Goal: Task Accomplishment & Management: Manage account settings

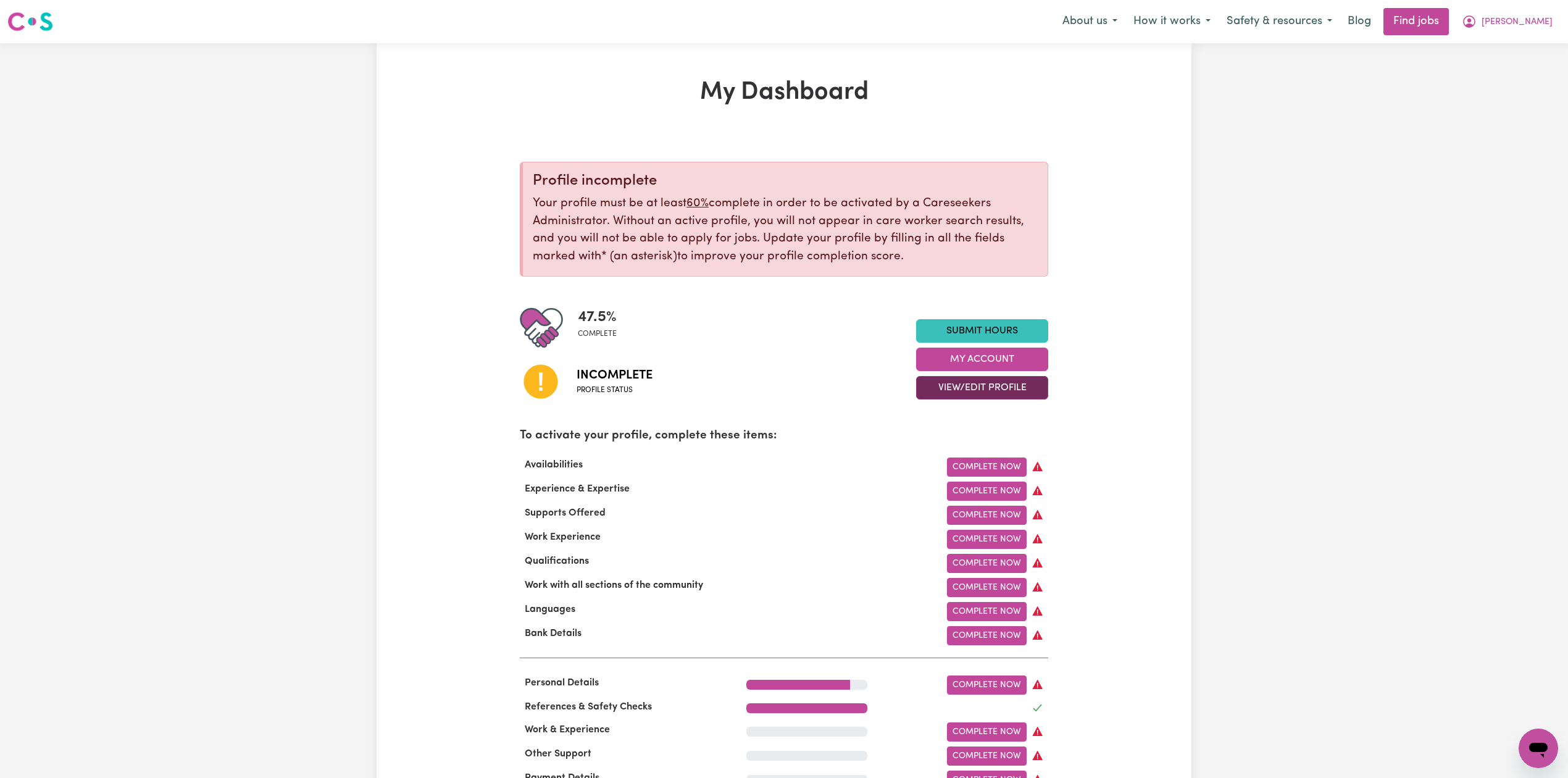
click at [971, 393] on button "View/Edit Profile" at bounding box center [982, 388] width 132 height 23
click at [955, 448] on link "Edit Profile" at bounding box center [974, 444] width 116 height 25
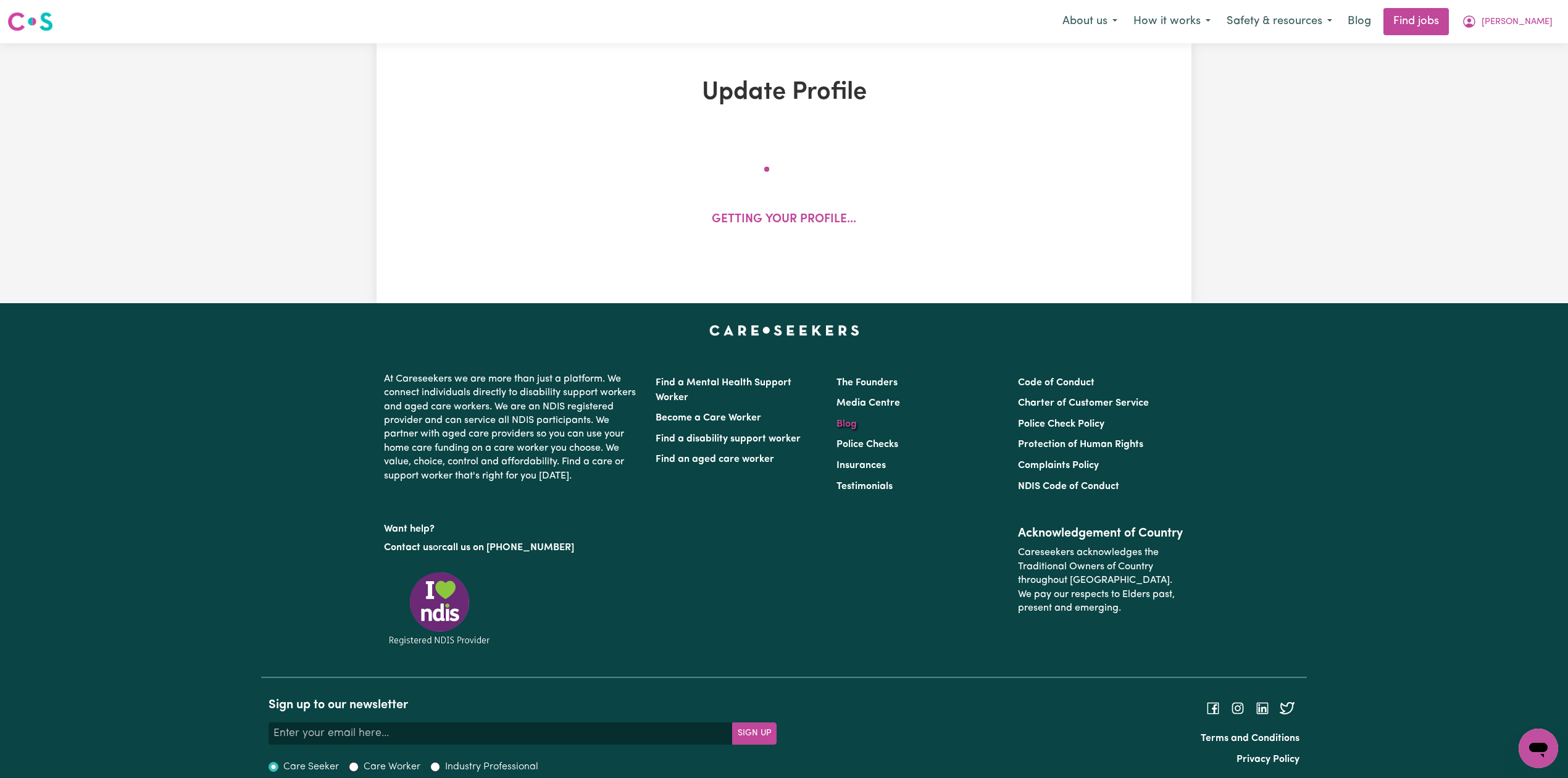
select select "[DEMOGRAPHIC_DATA]"
select select "[DEMOGRAPHIC_DATA] Work Visa"
select select "Studying a healthcare related degree or qualification"
select select "40"
select select "50"
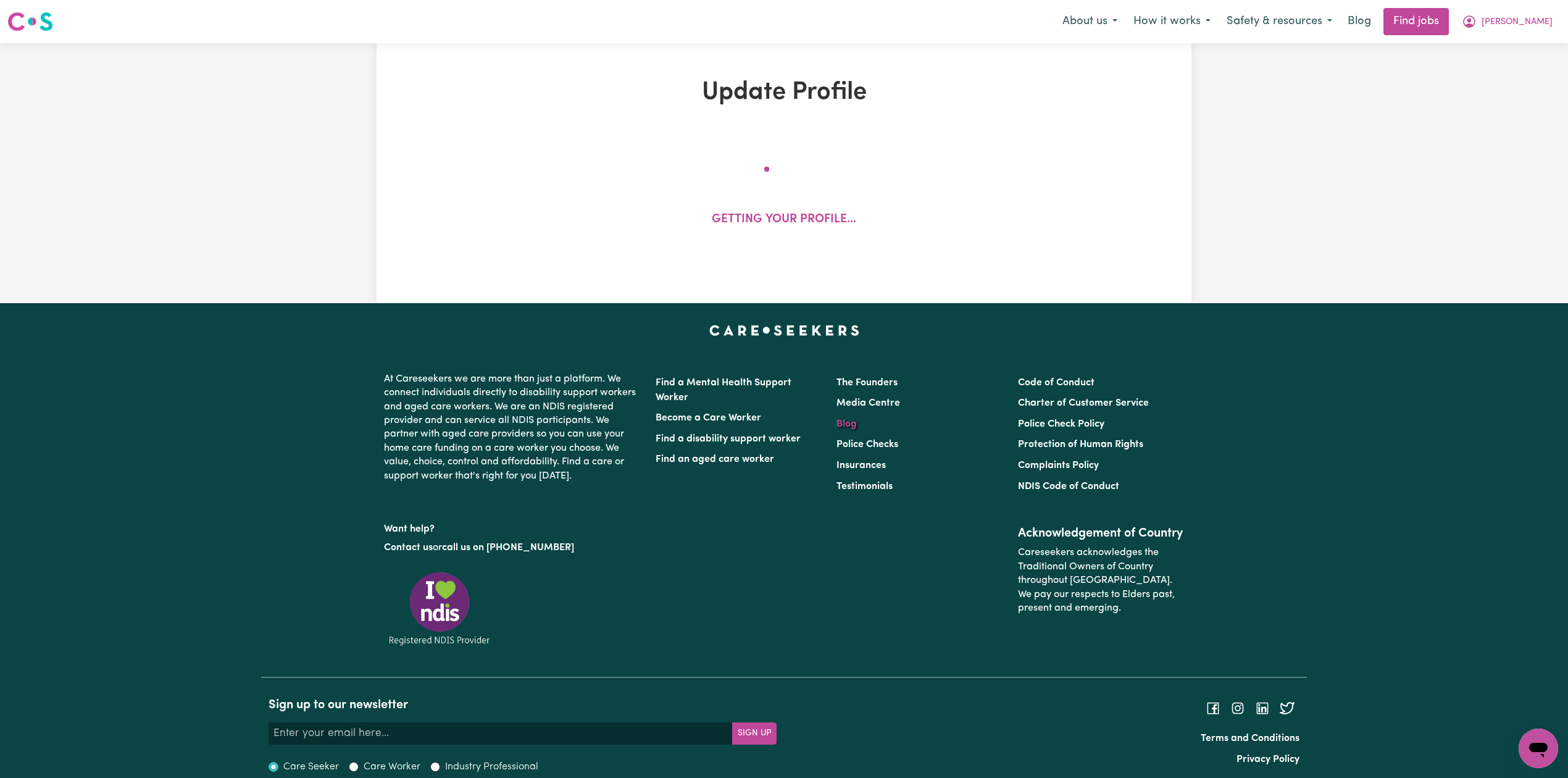
select select "50"
select select "80"
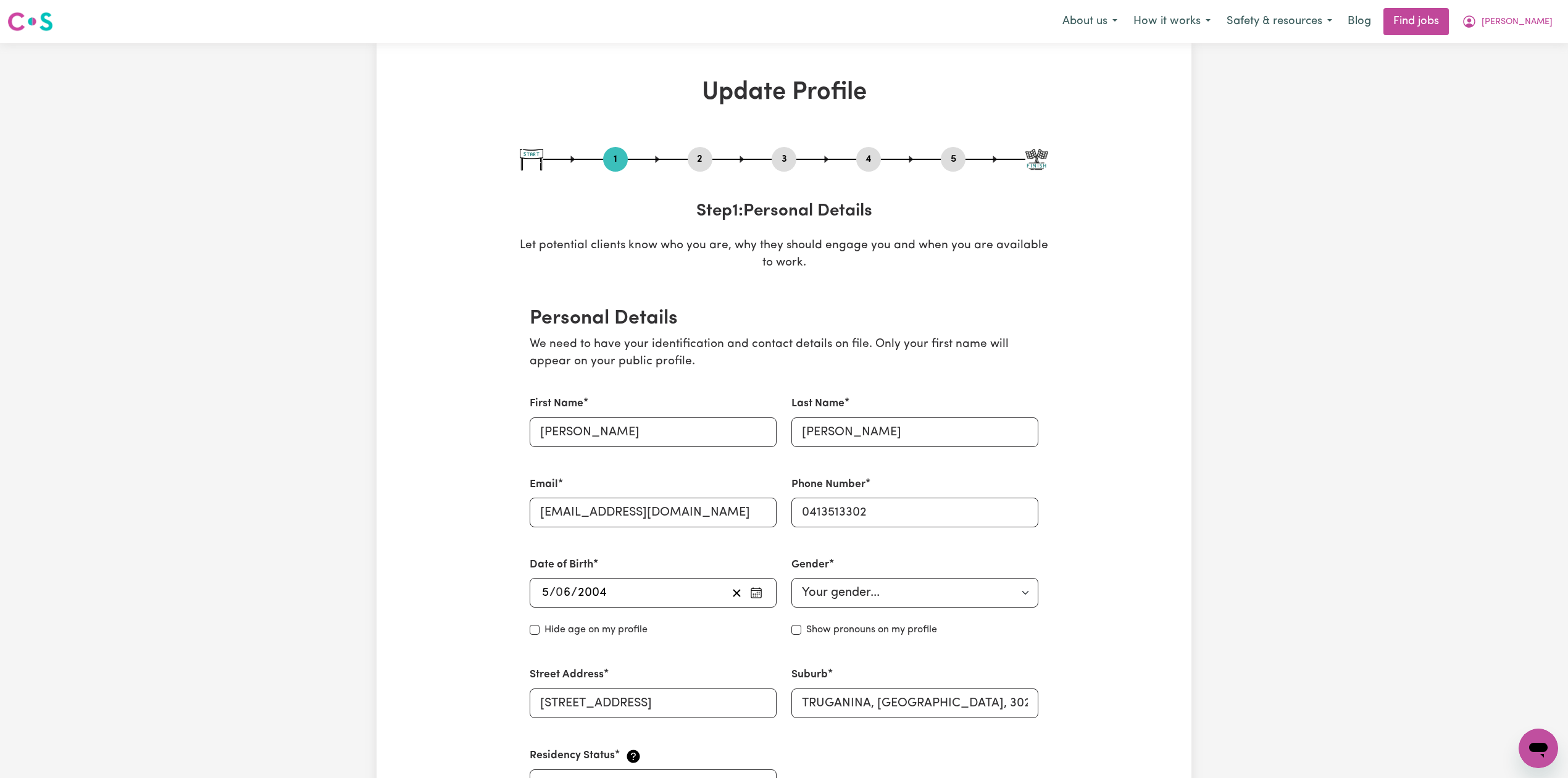
click at [702, 164] on button "2" at bounding box center [700, 160] width 25 height 16
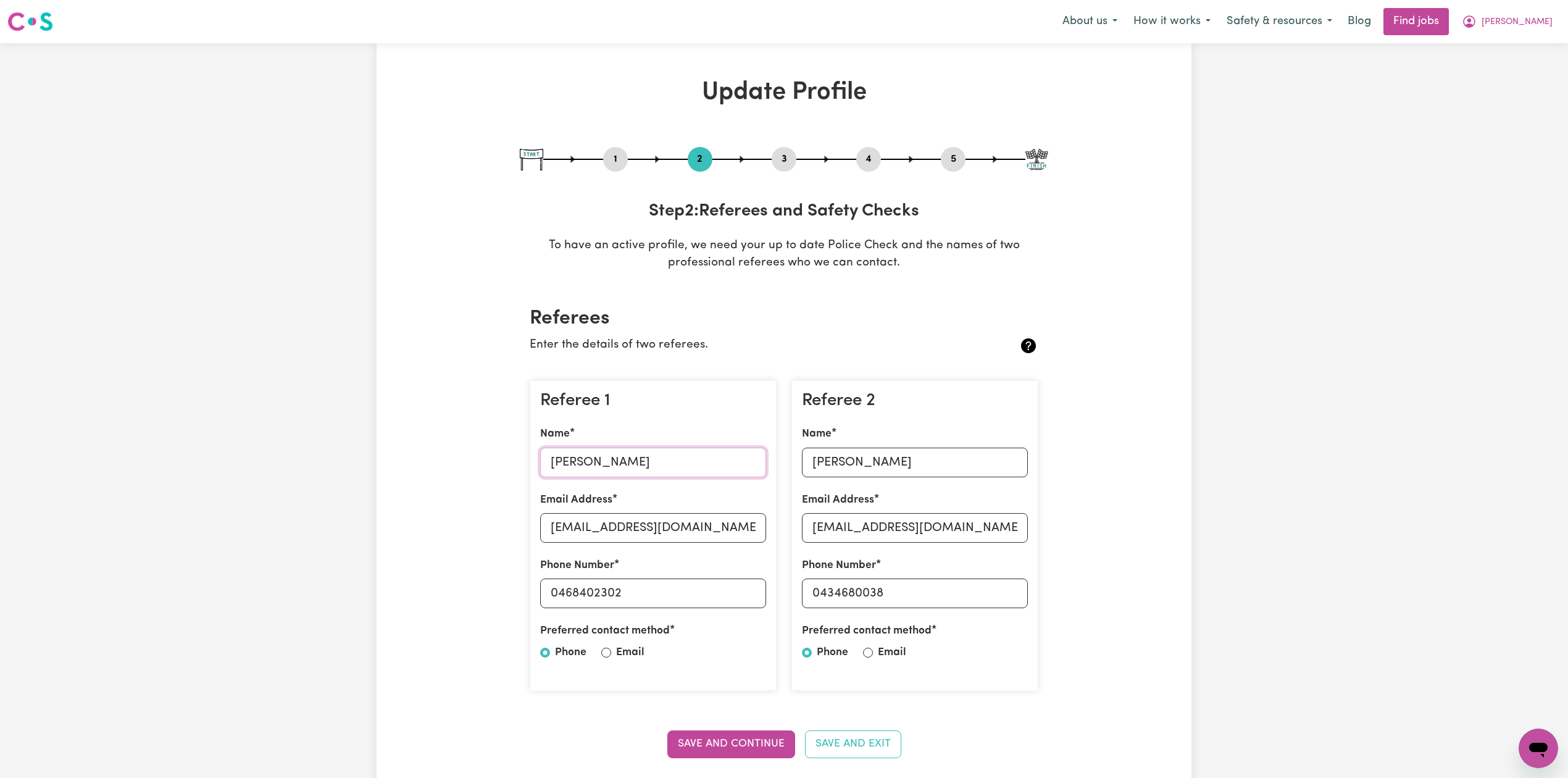
click at [620, 470] on input "[PERSON_NAME]" at bounding box center [653, 463] width 226 height 30
click at [595, 520] on input "[EMAIL_ADDRESS][DOMAIN_NAME]" at bounding box center [653, 527] width 226 height 30
drag, startPoint x: 561, startPoint y: 593, endPoint x: 62, endPoint y: 615, distance: 499.5
click at [732, 620] on div "Referee 1 Name [PERSON_NAME] Email Address [EMAIL_ADDRESS][DOMAIN_NAME] Phone N…" at bounding box center [653, 535] width 247 height 311
click at [853, 463] on input "[PERSON_NAME]" at bounding box center [915, 463] width 226 height 30
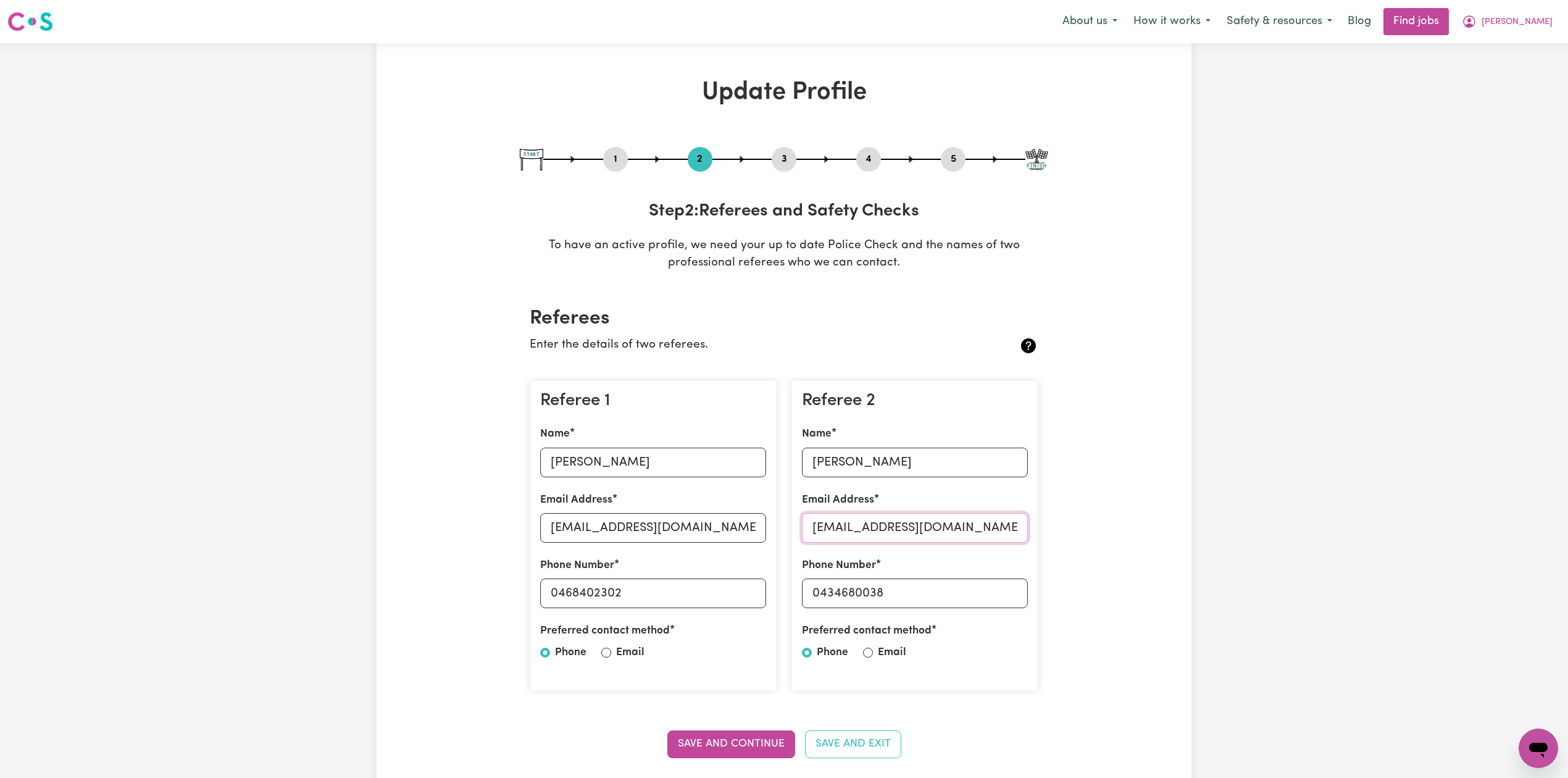
click at [826, 525] on input "[EMAIL_ADDRESS][DOMAIN_NAME]" at bounding box center [915, 527] width 226 height 30
drag, startPoint x: 821, startPoint y: 597, endPoint x: 865, endPoint y: 600, distance: 44.1
click at [927, 600] on input "0434680038" at bounding box center [915, 593] width 226 height 30
click at [961, 162] on button "5" at bounding box center [953, 160] width 25 height 16
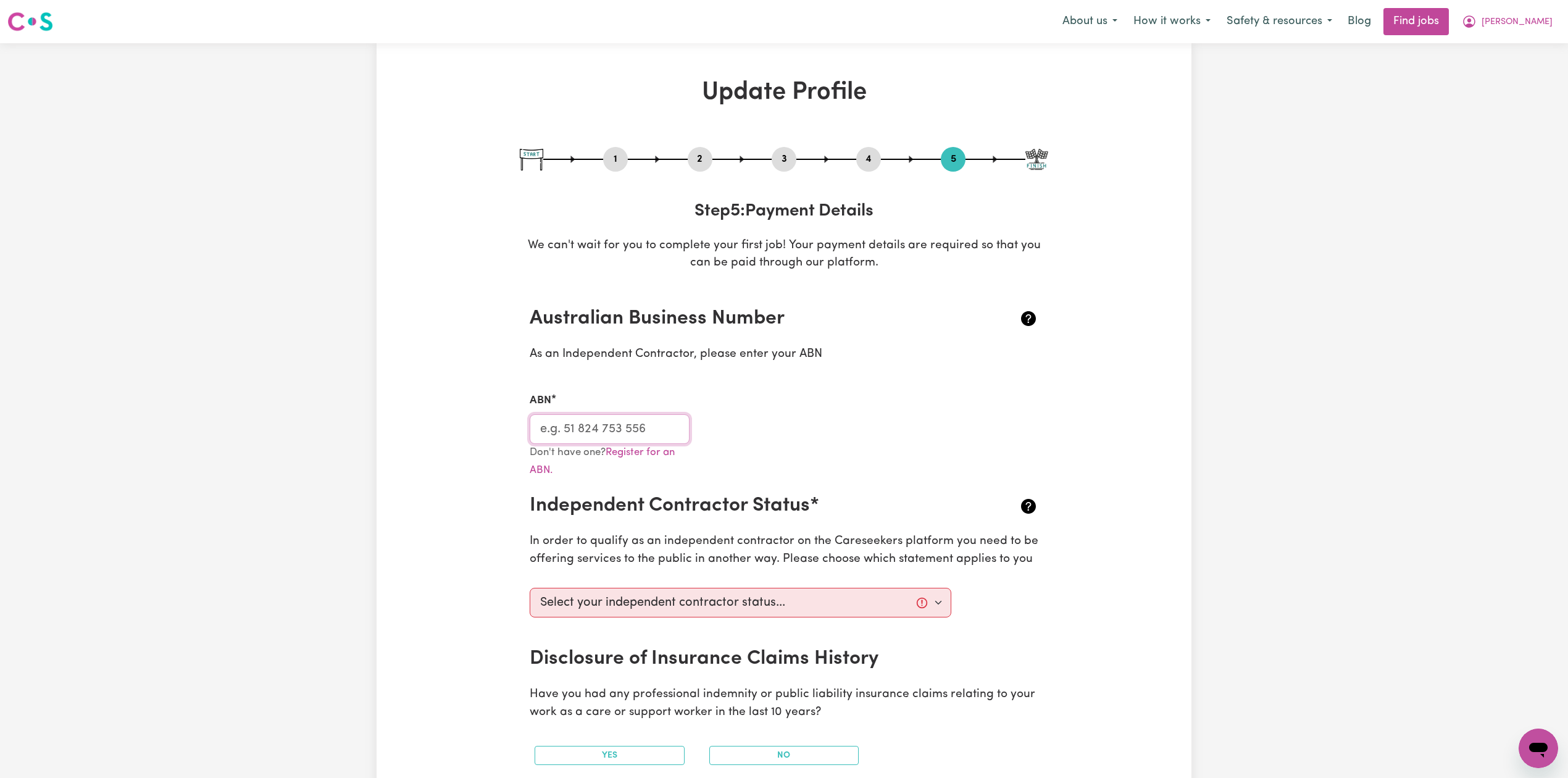
click at [578, 416] on input "ABN" at bounding box center [610, 429] width 160 height 30
click at [1546, 23] on span "[PERSON_NAME]" at bounding box center [1517, 22] width 71 height 14
click at [1514, 92] on link "Logout" at bounding box center [1511, 95] width 98 height 23
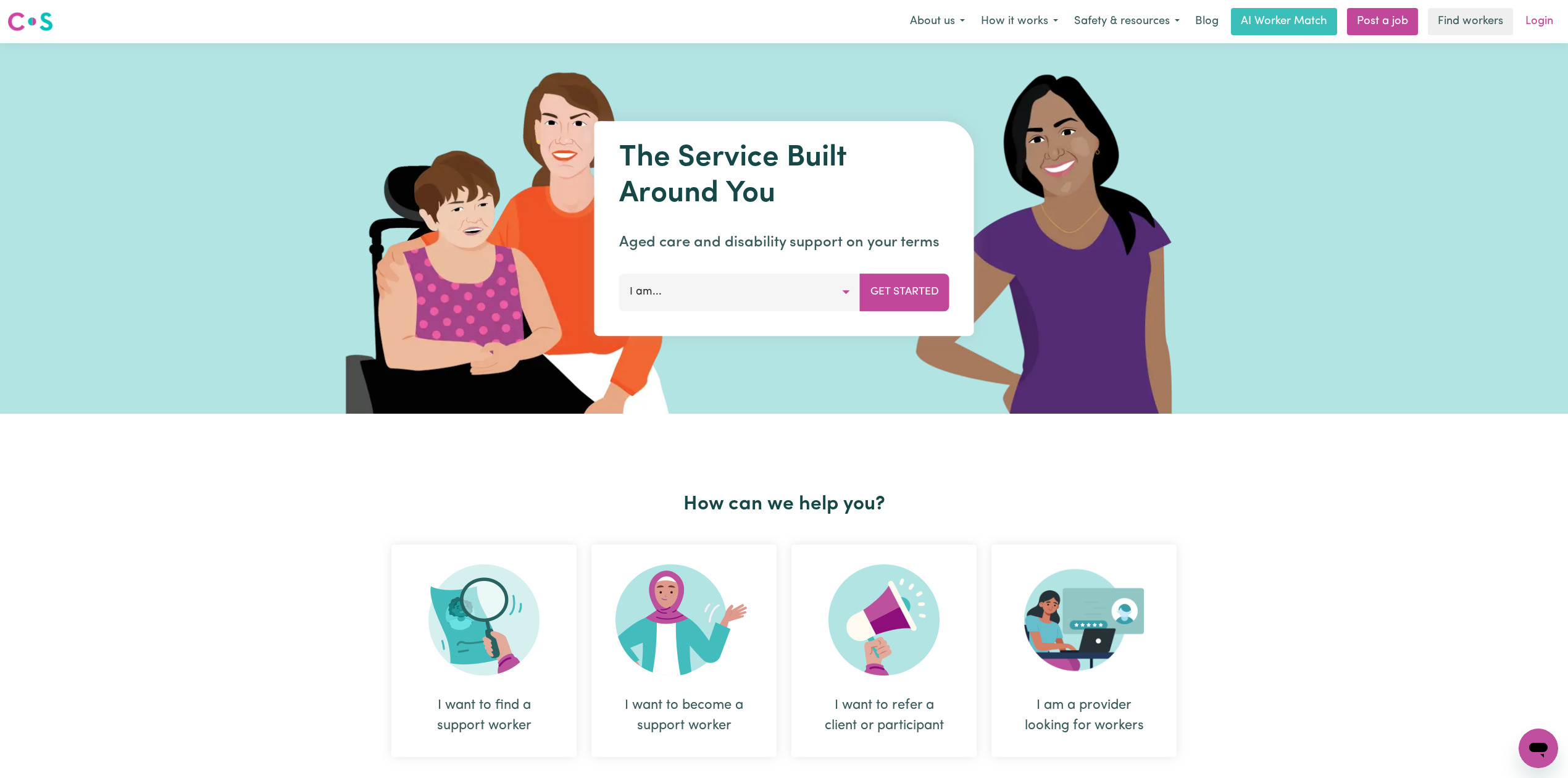
click at [1526, 17] on link "Login" at bounding box center [1540, 21] width 42 height 27
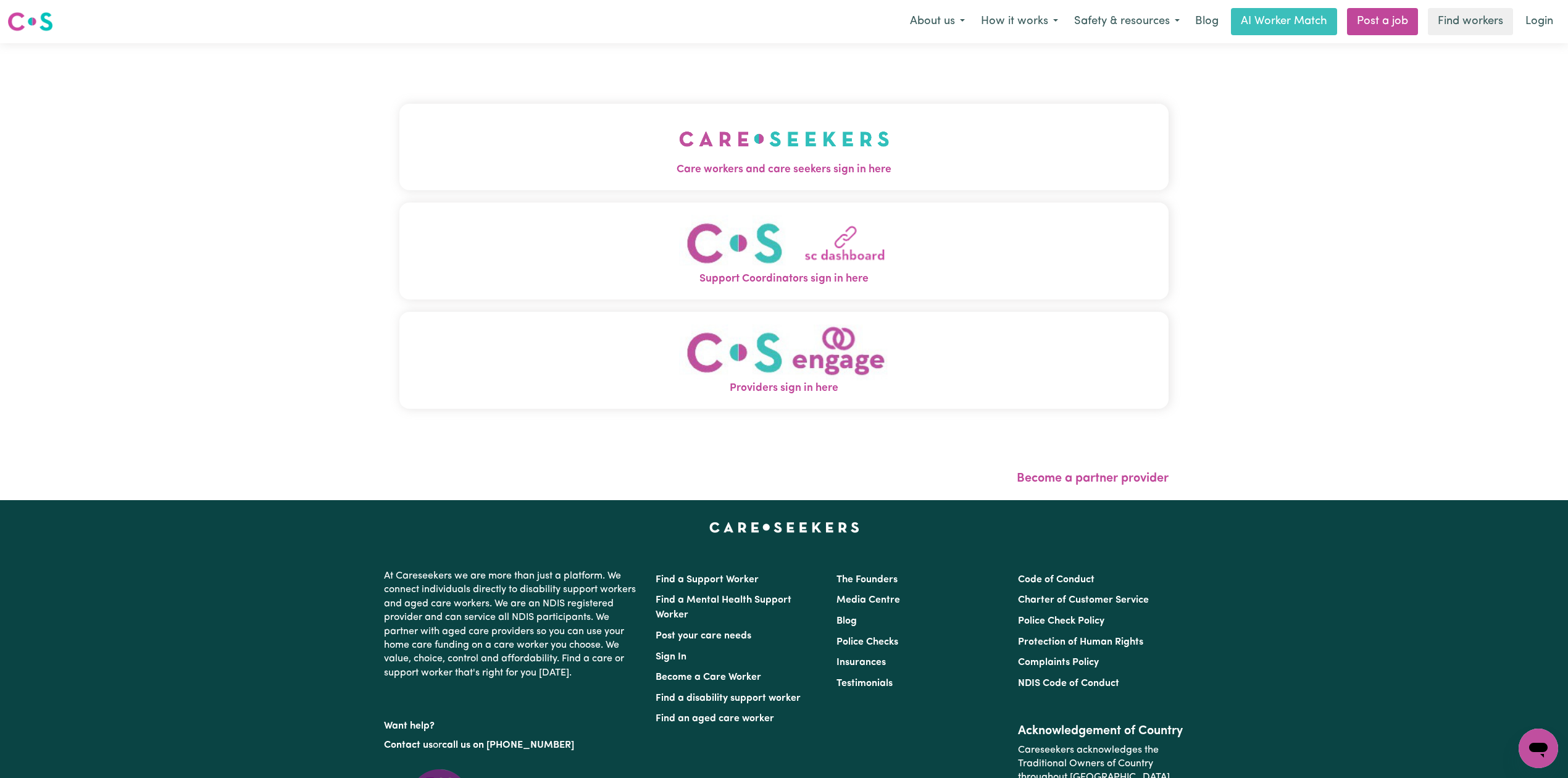
click at [717, 152] on button "Care workers and care seekers sign in here" at bounding box center [784, 146] width 769 height 87
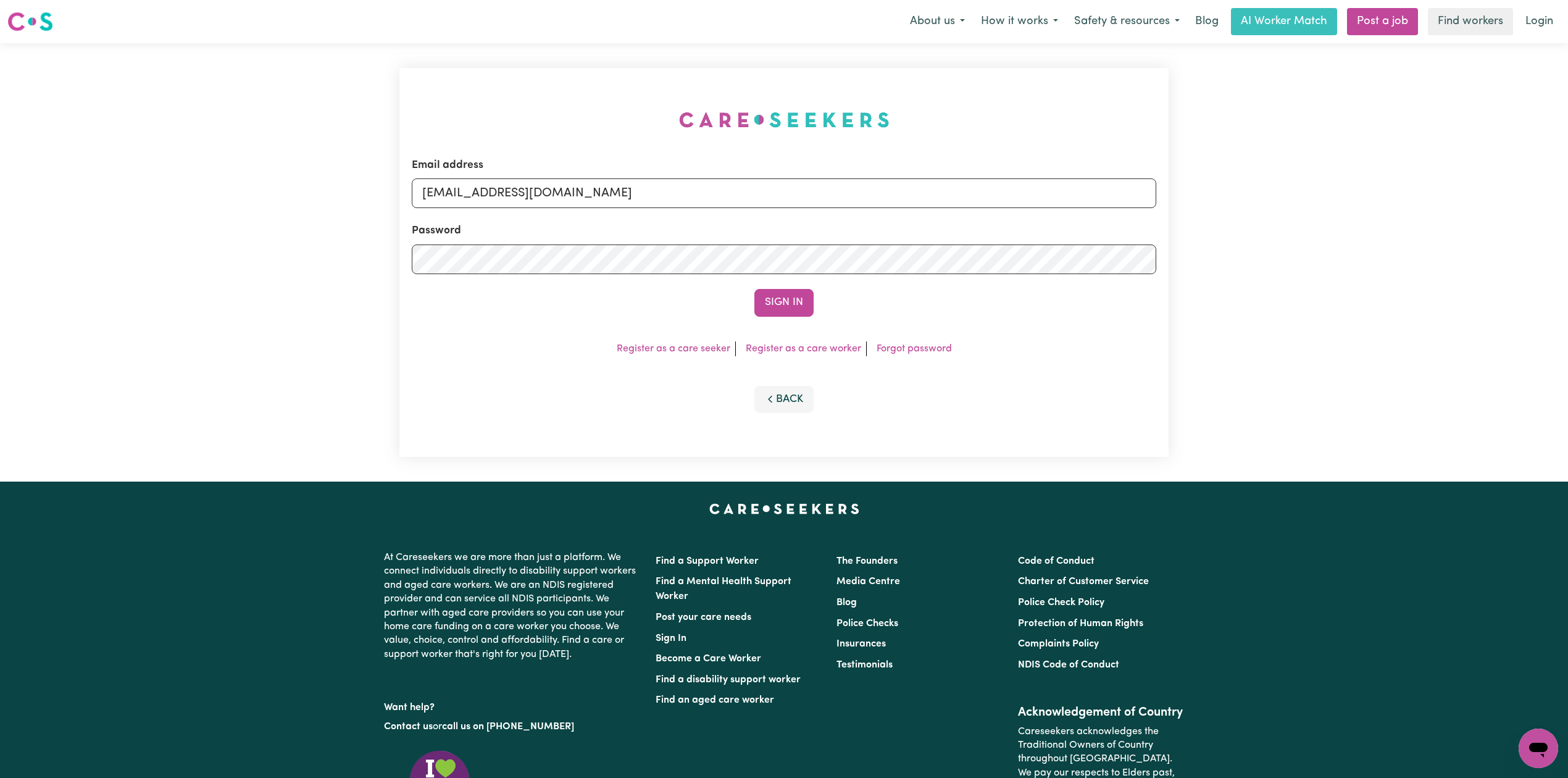
click at [599, 211] on form "Email address [EMAIL_ADDRESS][DOMAIN_NAME] Password Sign In" at bounding box center [784, 237] width 744 height 160
drag, startPoint x: 600, startPoint y: 193, endPoint x: 582, endPoint y: 205, distance: 21.6
click at [600, 192] on input "[EMAIL_ADDRESS][DOMAIN_NAME]" at bounding box center [784, 193] width 744 height 30
drag, startPoint x: 488, startPoint y: 185, endPoint x: 736, endPoint y: 213, distance: 249.6
click at [741, 210] on form "Email address Superuser~[EMAIL_ADDRESS][DOMAIN_NAME] Password Sign In" at bounding box center [784, 237] width 744 height 160
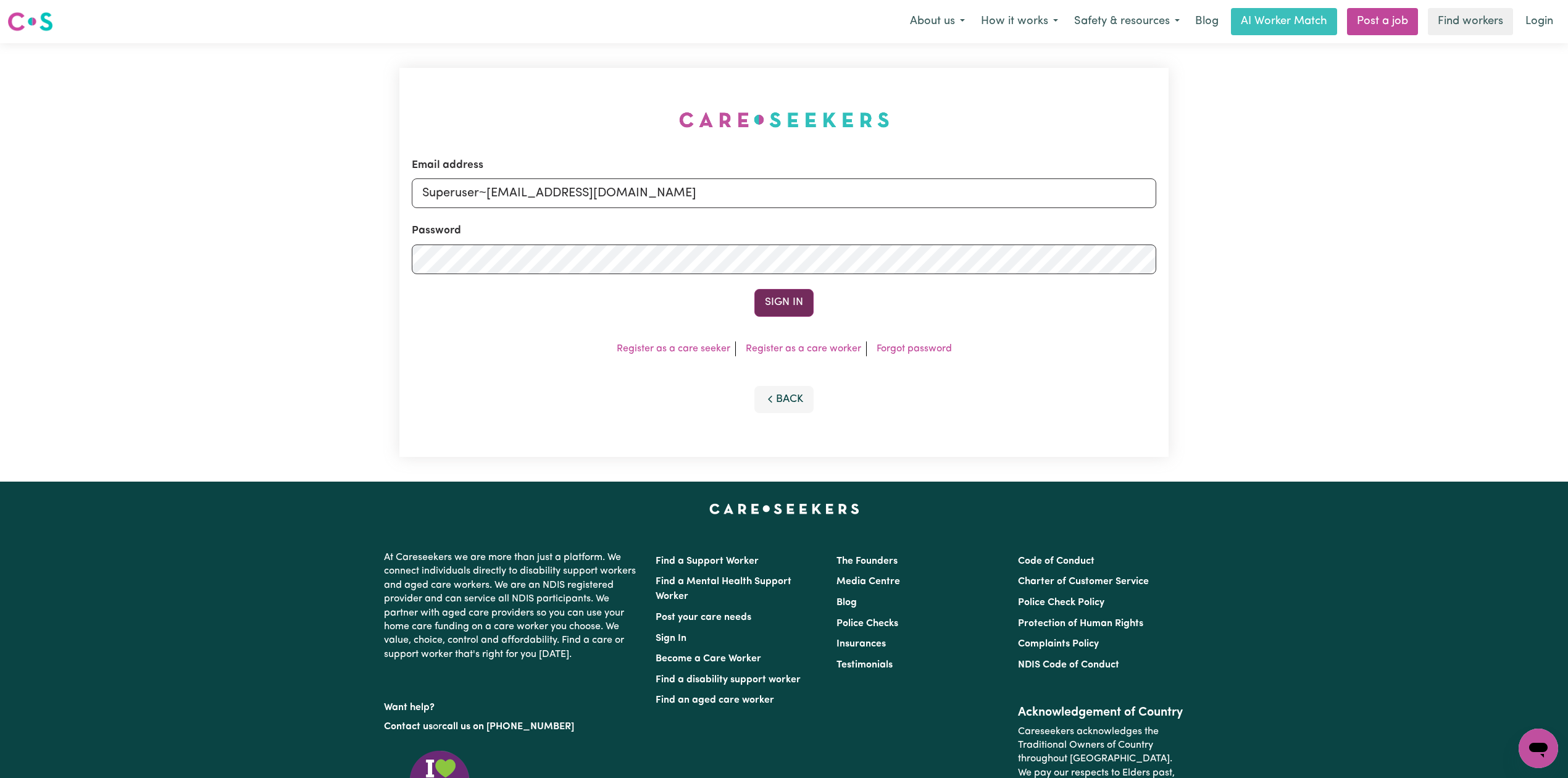
type input "Superuser~[EMAIL_ADDRESS][DOMAIN_NAME]"
click at [763, 290] on button "Sign In" at bounding box center [784, 302] width 59 height 27
